Goal: Transaction & Acquisition: Purchase product/service

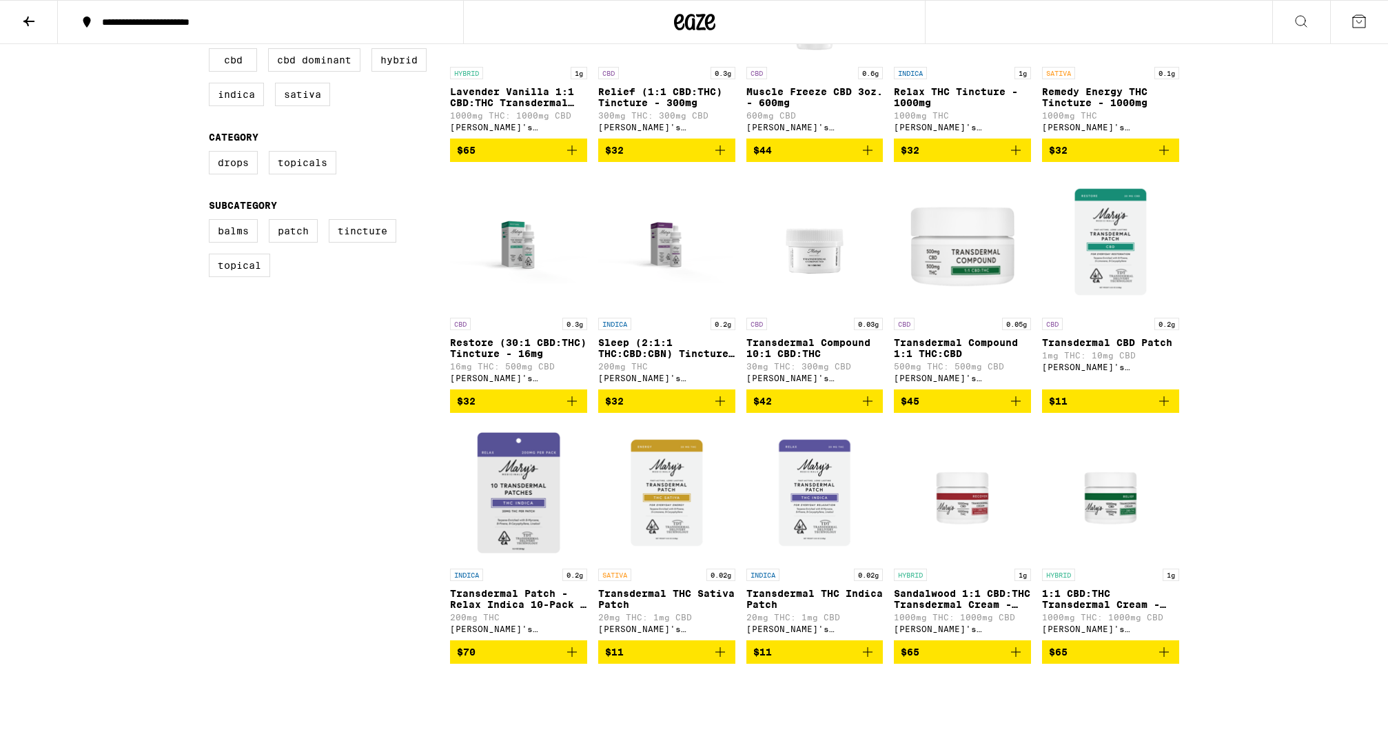
click at [538, 502] on img "Open page for Transdermal Patch - Relax Indica 10-Pack - 200mg from Mary's Medi…" at bounding box center [518, 493] width 137 height 138
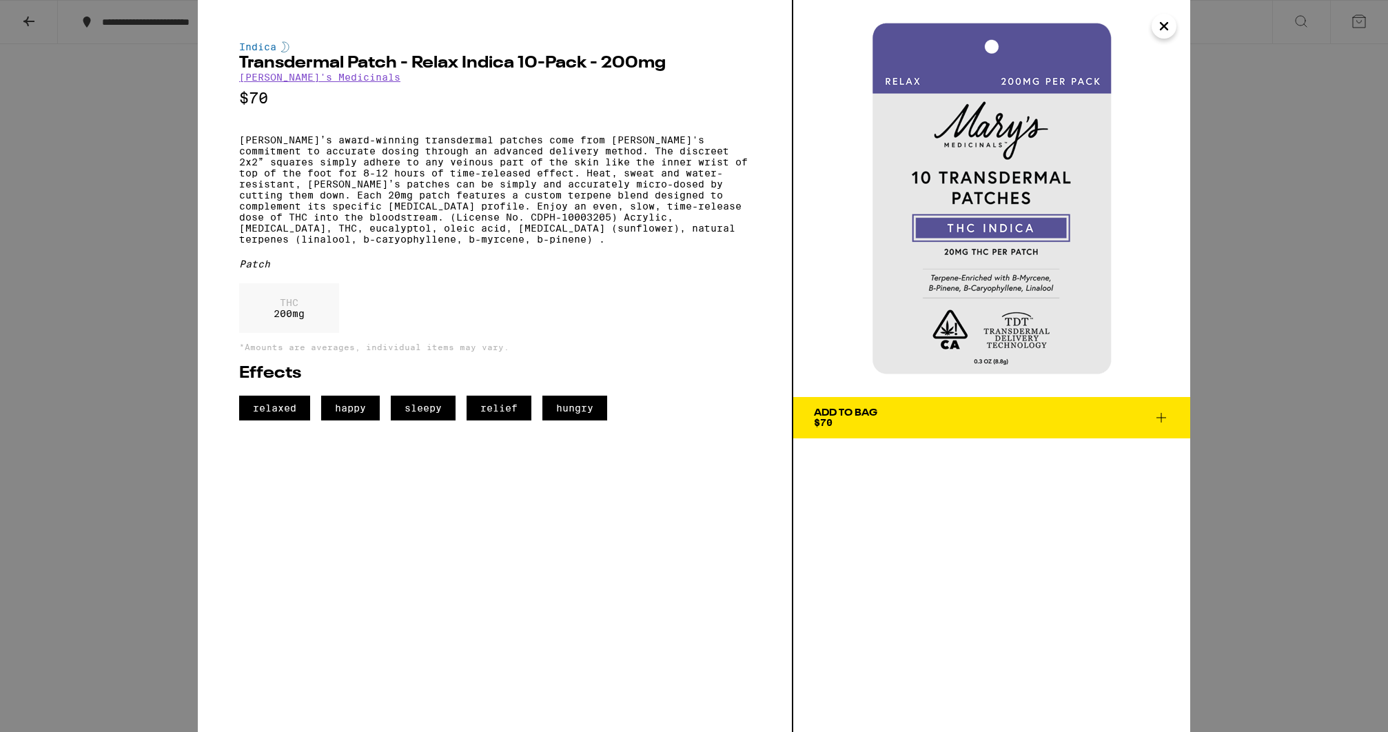
click at [922, 418] on span "Add To Bag $70" at bounding box center [992, 417] width 356 height 19
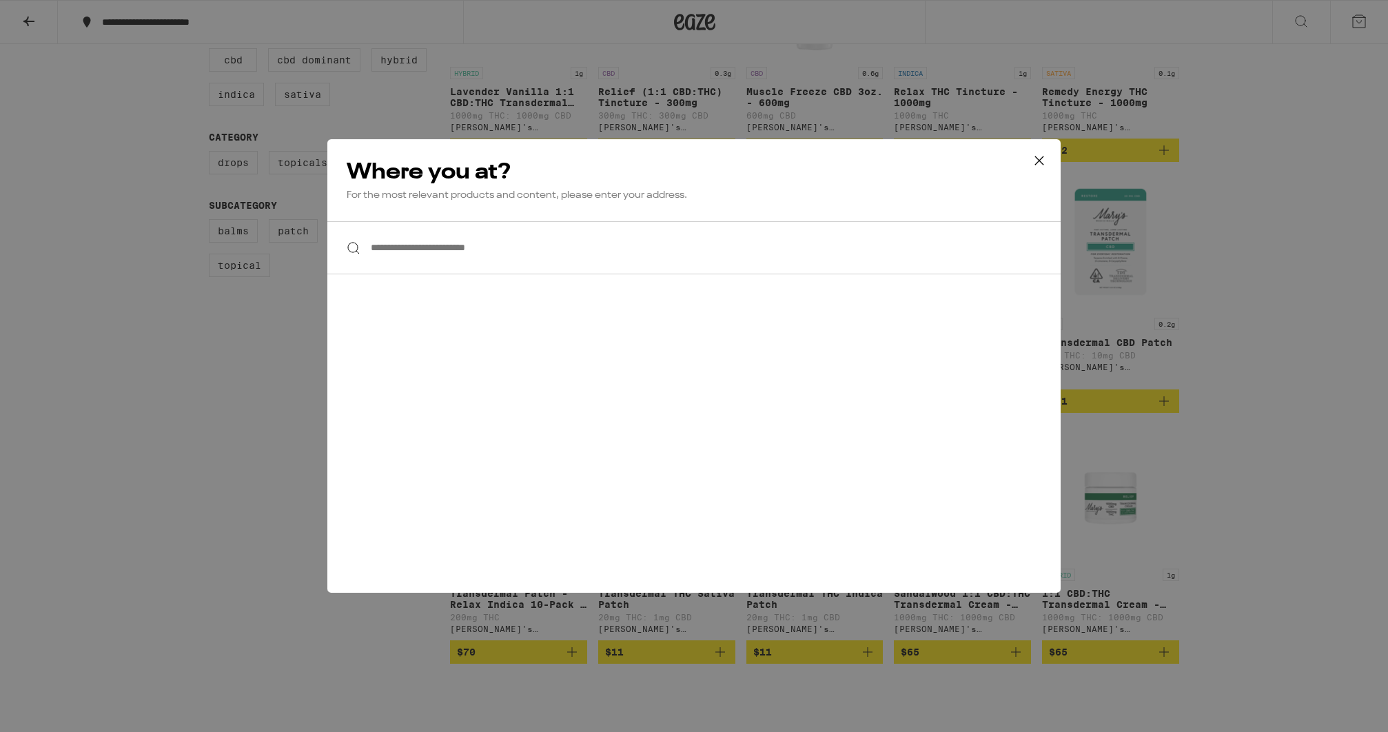
click at [611, 243] on input "**********" at bounding box center [693, 247] width 733 height 53
click at [1042, 158] on icon at bounding box center [1039, 160] width 21 height 21
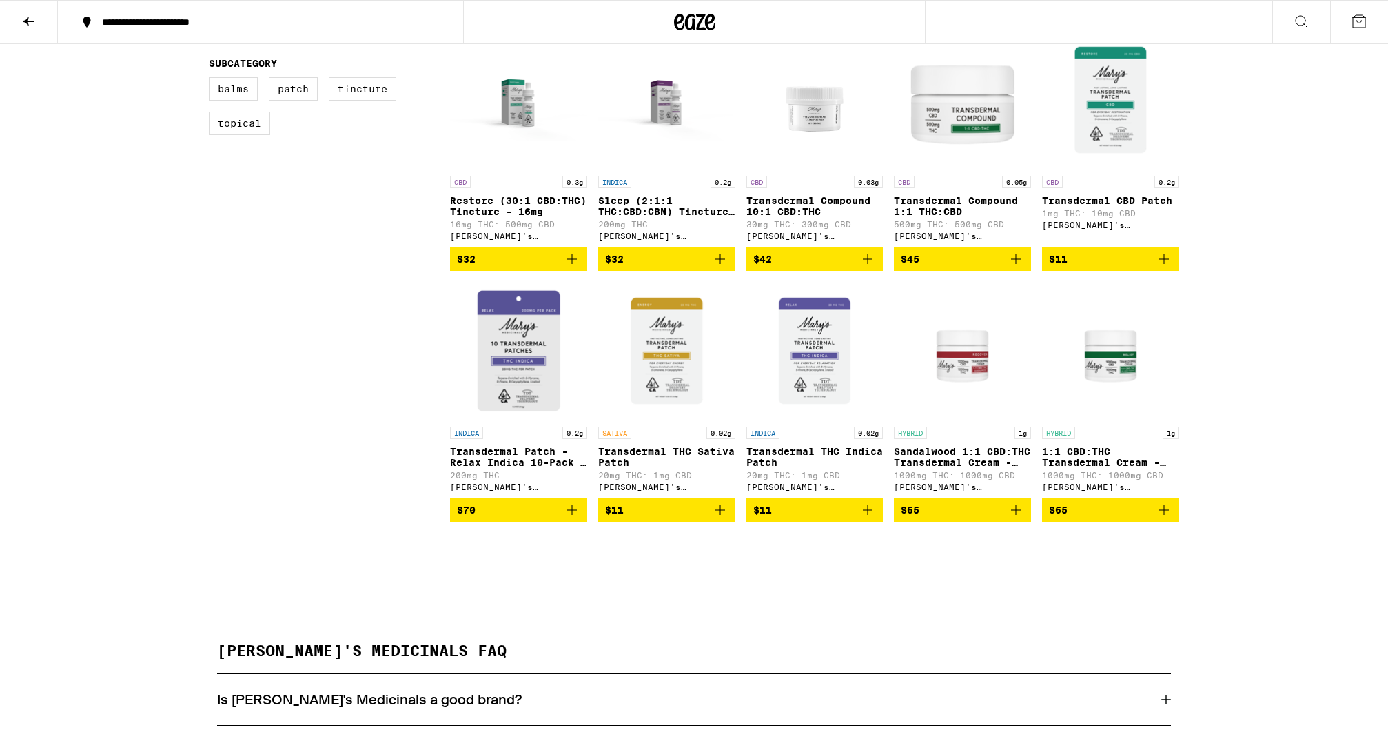
scroll to position [644, 0]
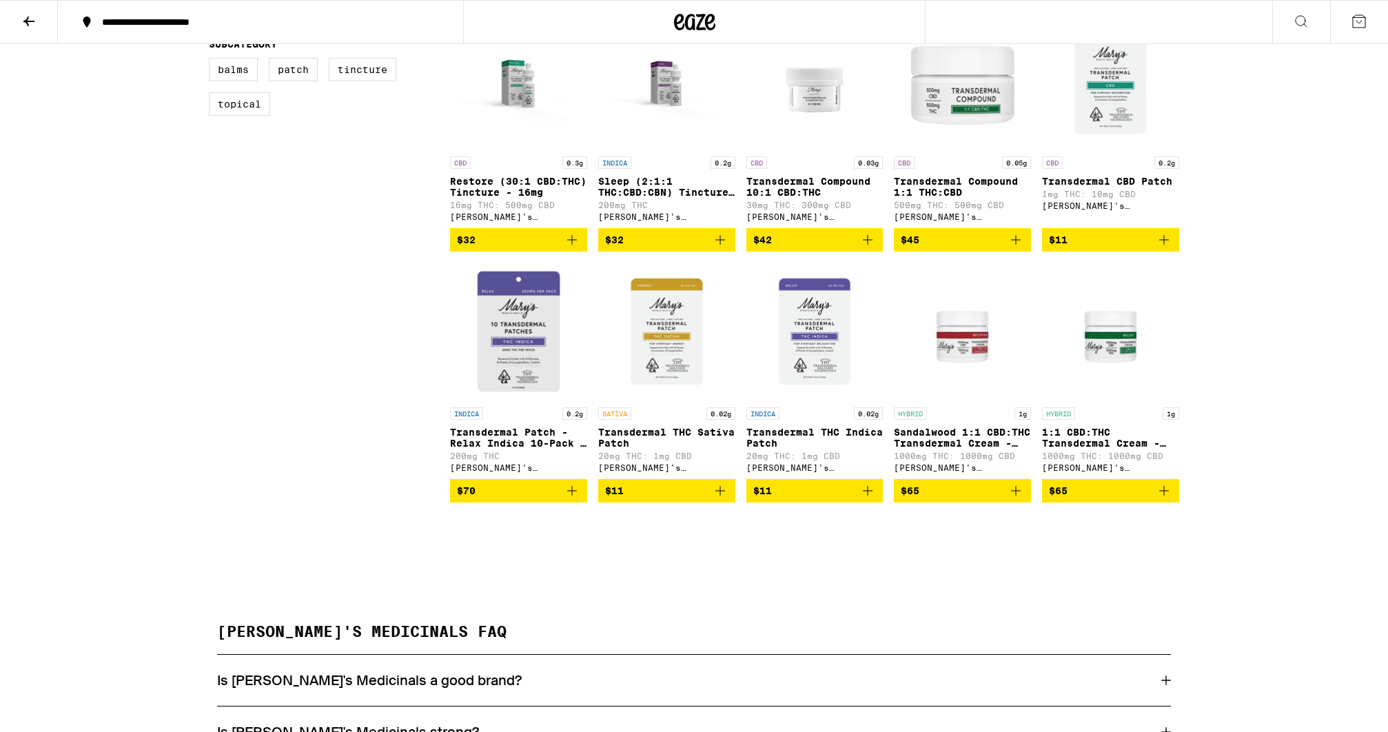
scroll to position [482, 0]
